Goal: Task Accomplishment & Management: Use online tool/utility

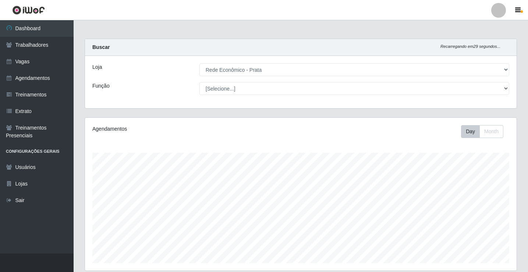
select select "192"
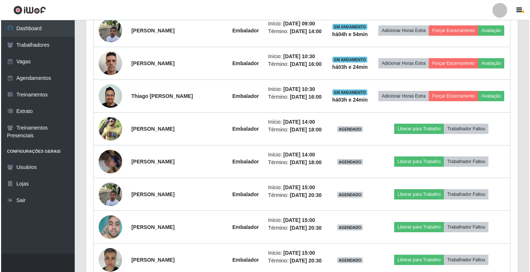
scroll to position [380, 0]
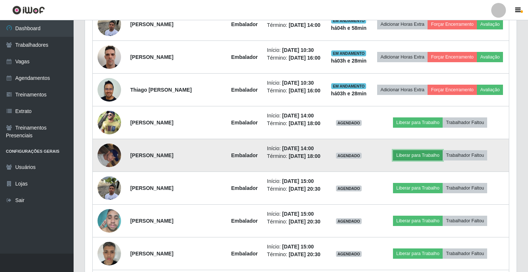
click at [422, 160] on button "Liberar para Trabalho" at bounding box center [418, 155] width 50 height 10
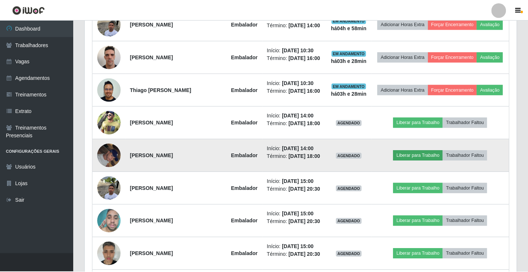
scroll to position [153, 428]
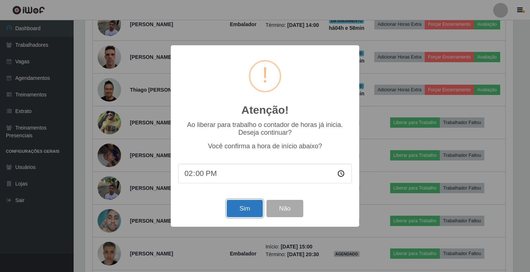
click at [239, 212] on button "Sim" at bounding box center [245, 208] width 36 height 17
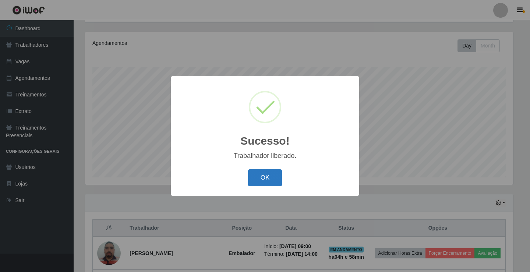
click at [262, 180] on button "OK" at bounding box center [265, 177] width 34 height 17
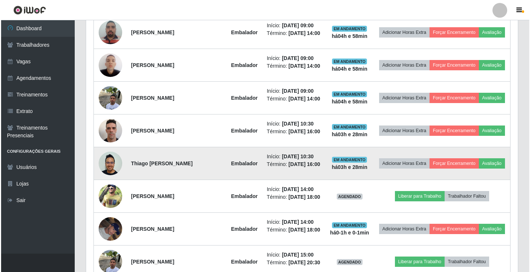
scroll to position [343, 0]
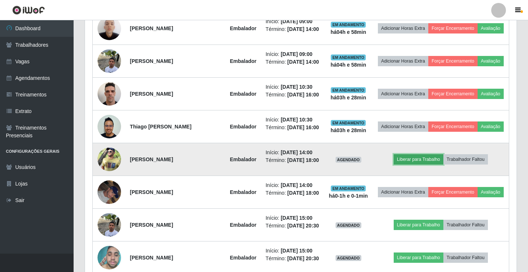
click at [416, 165] on button "Liberar para Trabalho" at bounding box center [419, 159] width 50 height 10
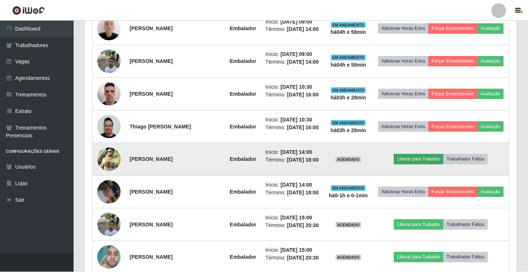
scroll to position [153, 428]
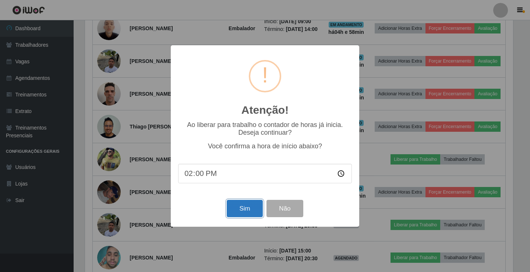
click at [249, 212] on button "Sim" at bounding box center [245, 208] width 36 height 17
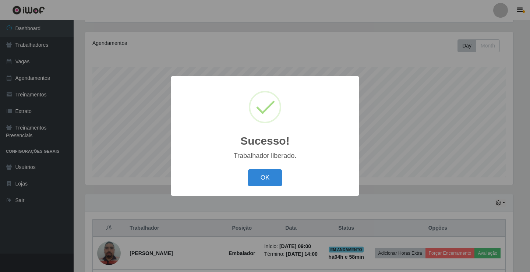
click at [248, 169] on button "OK" at bounding box center [265, 177] width 34 height 17
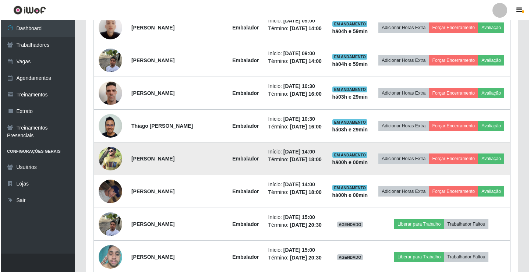
scroll to position [343, 0]
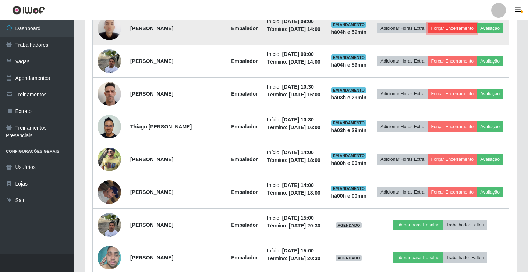
click at [477, 32] on button "Forçar Encerramento" at bounding box center [452, 28] width 49 height 10
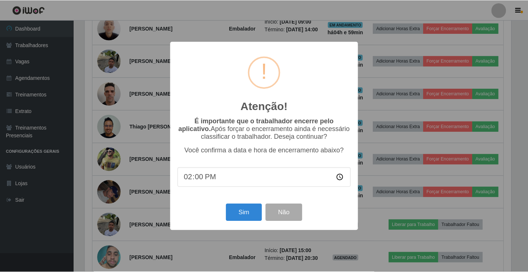
scroll to position [153, 428]
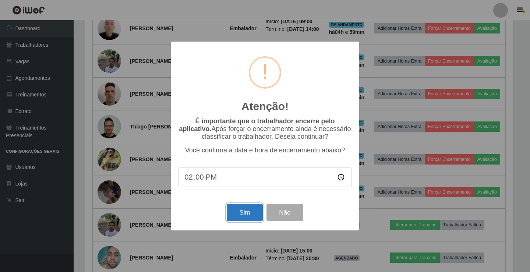
click at [237, 219] on button "Sim" at bounding box center [245, 212] width 36 height 17
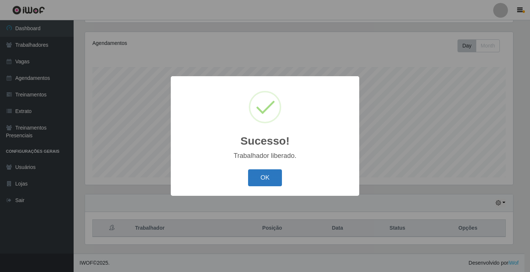
click at [253, 180] on button "OK" at bounding box center [265, 177] width 34 height 17
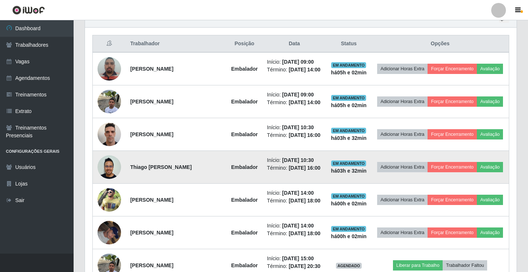
scroll to position [270, 0]
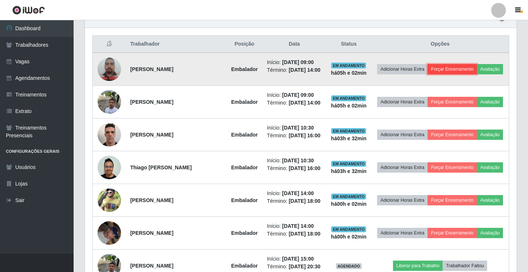
click at [476, 68] on button "Forçar Encerramento" at bounding box center [452, 69] width 49 height 10
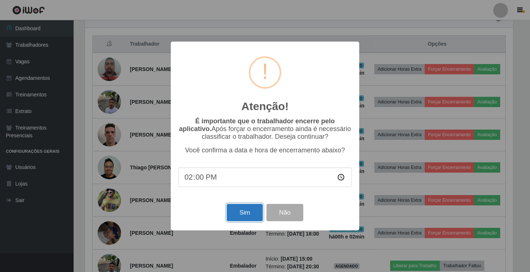
click at [245, 218] on button "Sim" at bounding box center [245, 212] width 36 height 17
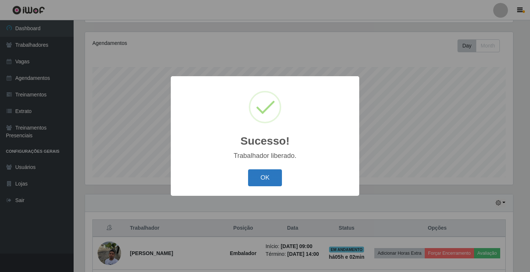
click at [265, 175] on button "OK" at bounding box center [265, 177] width 34 height 17
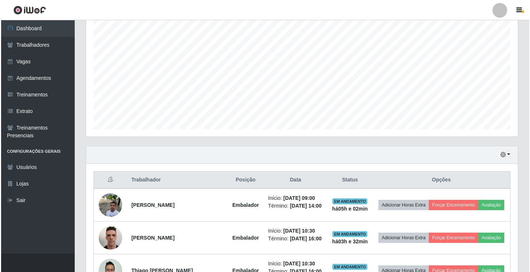
scroll to position [196, 0]
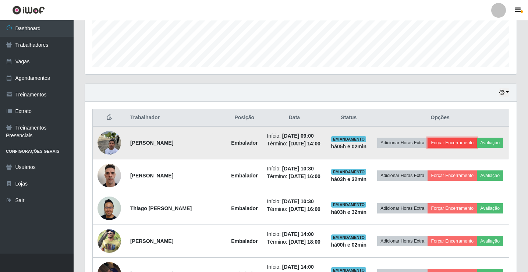
click at [475, 142] on button "Forçar Encerramento" at bounding box center [452, 143] width 49 height 10
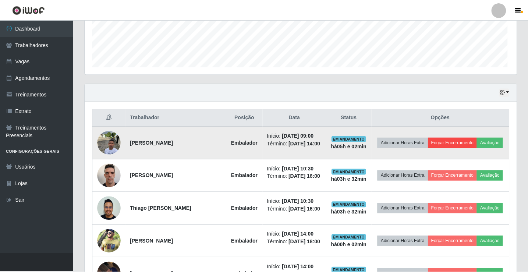
scroll to position [153, 428]
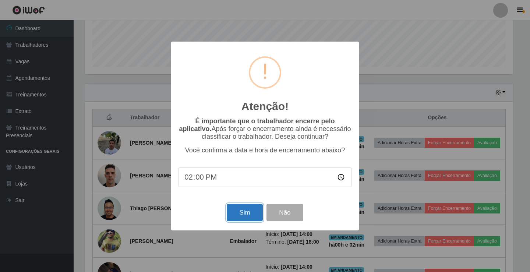
click at [250, 217] on button "Sim" at bounding box center [245, 212] width 36 height 17
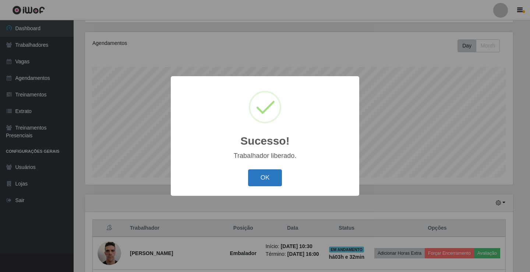
click at [259, 180] on button "OK" at bounding box center [265, 177] width 34 height 17
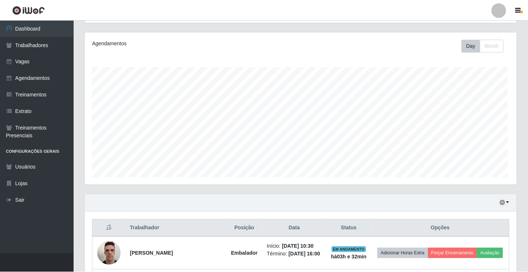
scroll to position [153, 432]
